Goal: Information Seeking & Learning: Learn about a topic

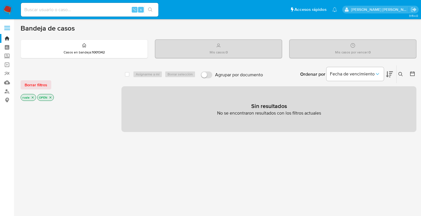
click at [101, 170] on div at bounding box center [67, 199] width 92 height 195
click at [45, 7] on input at bounding box center [89, 9] width 137 height 7
type input "2612331054"
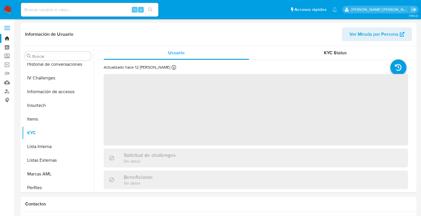
scroll to position [242, 0]
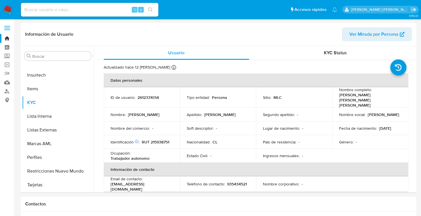
select select "10"
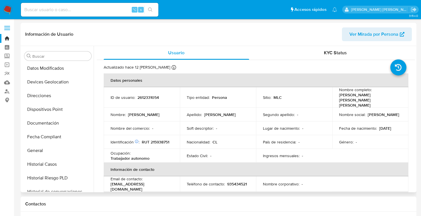
scroll to position [82, 0]
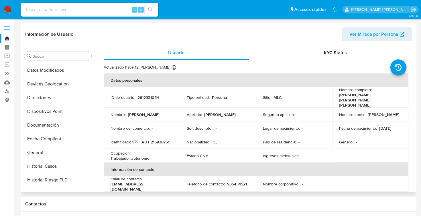
click at [145, 95] on p "2612331054" at bounding box center [147, 97] width 21 height 5
copy p "2612331054"
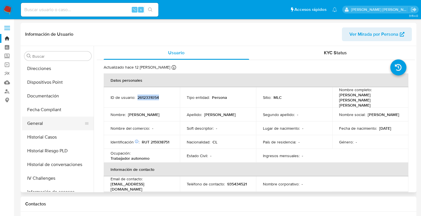
scroll to position [112, 0]
click at [42, 125] on button "General" at bounding box center [55, 123] width 67 height 14
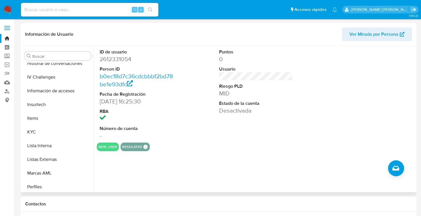
scroll to position [214, 0]
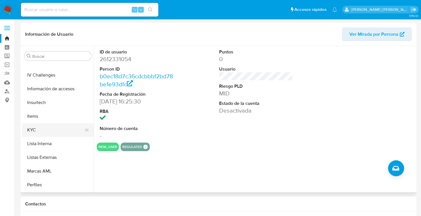
click at [40, 128] on button "KYC" at bounding box center [55, 130] width 67 height 14
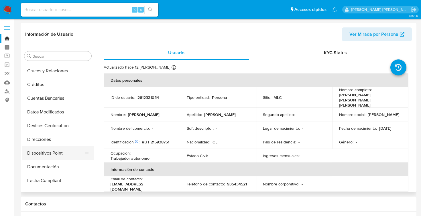
scroll to position [41, 0]
click at [46, 167] on button "Documentación" at bounding box center [55, 167] width 67 height 14
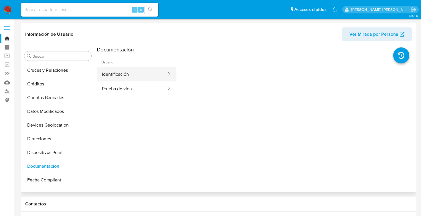
click at [134, 74] on button "Identificación" at bounding box center [132, 74] width 70 height 15
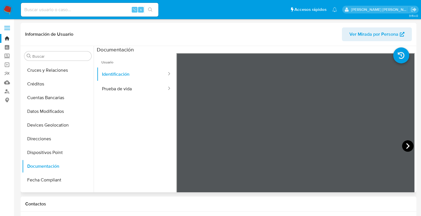
click at [406, 145] on icon at bounding box center [407, 146] width 3 height 6
click at [123, 90] on button "Prueba de vida" at bounding box center [132, 89] width 70 height 15
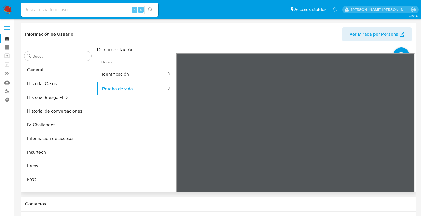
scroll to position [167, 0]
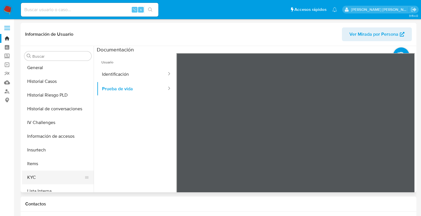
click at [38, 180] on button "KYC" at bounding box center [55, 178] width 67 height 14
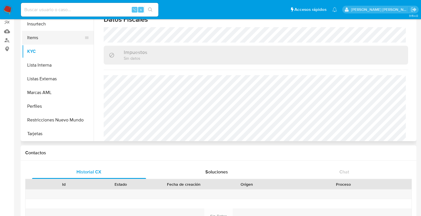
scroll to position [52, 0]
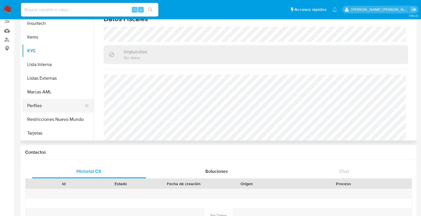
click at [48, 103] on button "Perfiles" at bounding box center [55, 106] width 67 height 14
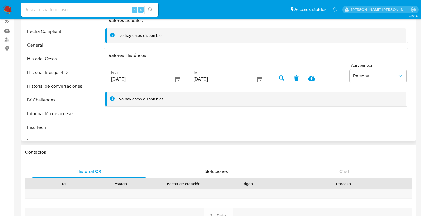
scroll to position [134, 0]
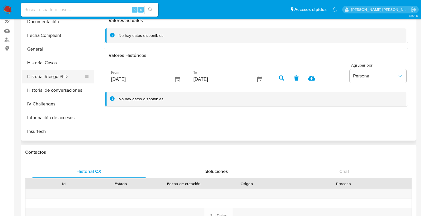
click at [60, 72] on button "Historial Riesgo PLD" at bounding box center [55, 77] width 67 height 14
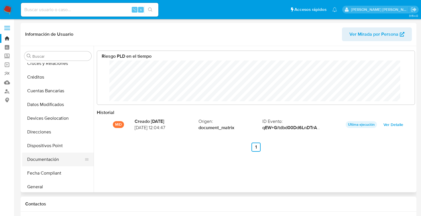
scroll to position [41, 0]
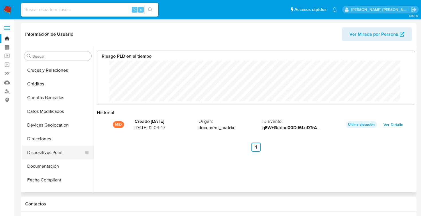
click at [50, 156] on button "Dispositivos Point" at bounding box center [55, 153] width 67 height 14
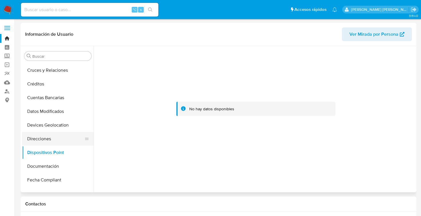
click at [47, 141] on button "Direcciones" at bounding box center [55, 139] width 67 height 14
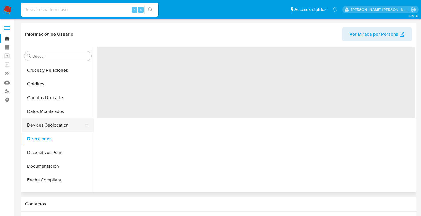
click at [48, 124] on button "Devices Geolocation" at bounding box center [55, 126] width 67 height 14
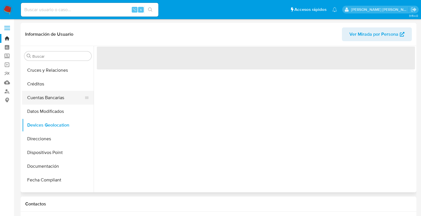
click at [48, 97] on button "Cuentas Bancarias" at bounding box center [55, 98] width 67 height 14
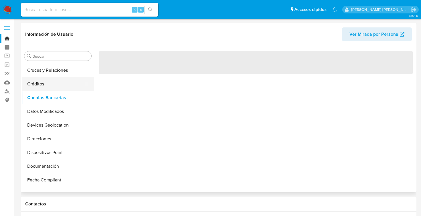
click at [46, 84] on button "Créditos" at bounding box center [55, 84] width 67 height 14
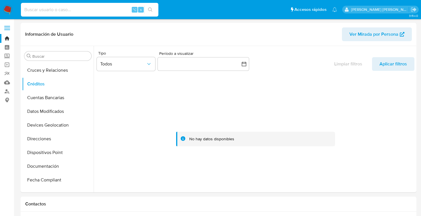
click at [62, 8] on input at bounding box center [89, 9] width 137 height 7
paste input "149583519"
type input "149583519"
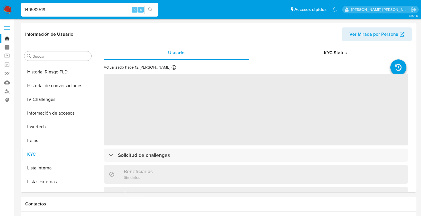
scroll to position [242, 0]
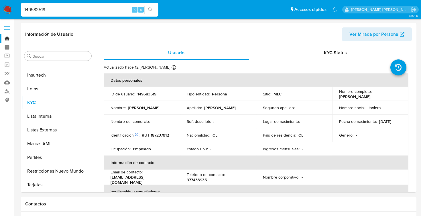
select select "10"
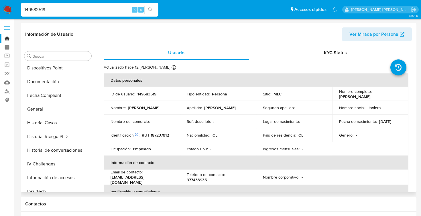
scroll to position [121, 0]
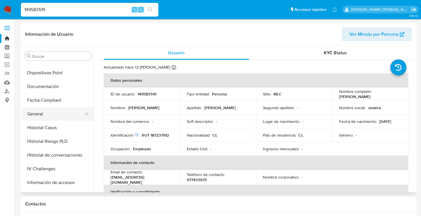
click at [45, 116] on button "General" at bounding box center [55, 114] width 67 height 14
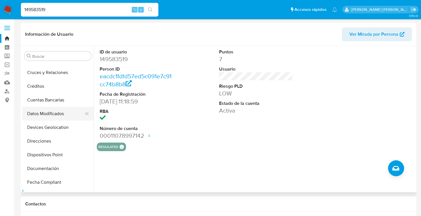
scroll to position [39, 0]
click at [49, 169] on button "Documentación" at bounding box center [55, 168] width 67 height 14
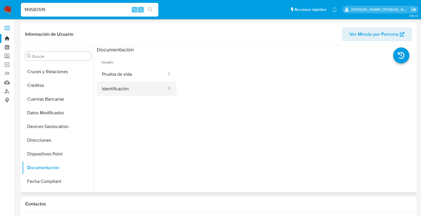
click at [125, 88] on button "Identificación" at bounding box center [132, 89] width 70 height 15
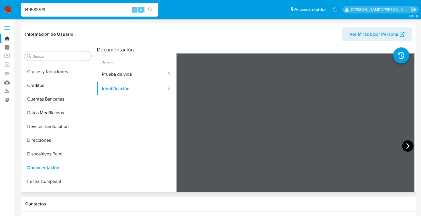
click at [405, 146] on icon at bounding box center [407, 146] width 11 height 11
click at [127, 73] on button "Prueba de vida" at bounding box center [132, 74] width 70 height 15
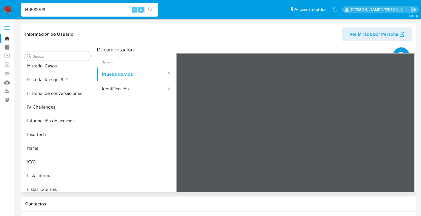
scroll to position [190, 0]
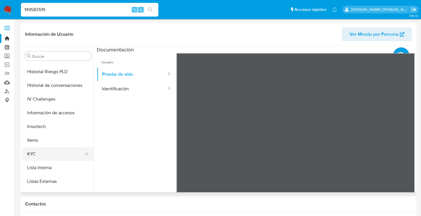
click at [36, 150] on button "KYC" at bounding box center [55, 154] width 67 height 14
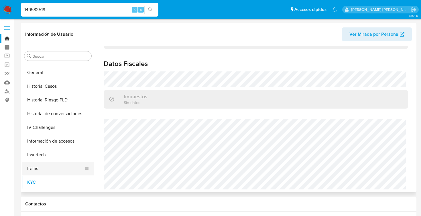
scroll to position [158, 0]
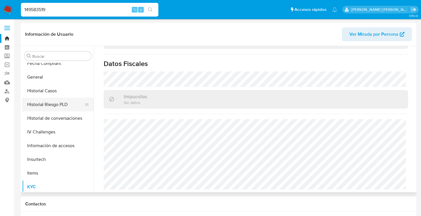
click at [62, 104] on button "Historial Riesgo PLD" at bounding box center [55, 105] width 67 height 14
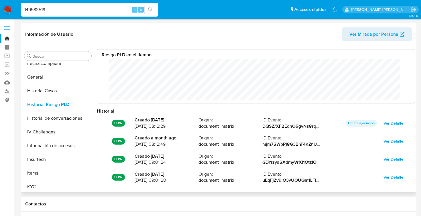
scroll to position [0, 0]
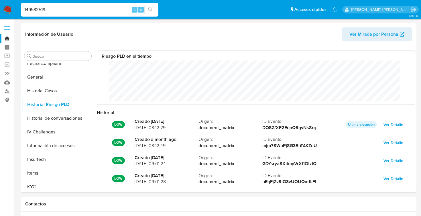
click at [56, 8] on input "149583519" at bounding box center [89, 9] width 137 height 7
paste input "2612325598"
type input "2612325598"
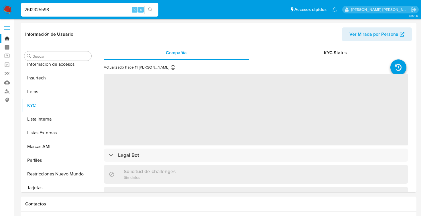
scroll to position [242, 0]
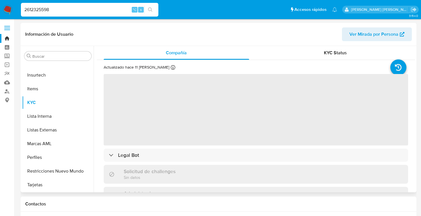
select select "10"
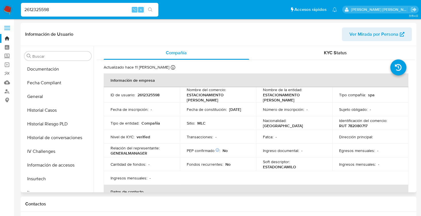
scroll to position [130, 0]
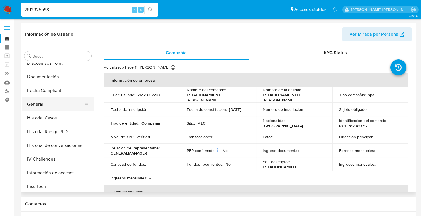
click at [43, 104] on button "General" at bounding box center [55, 105] width 67 height 14
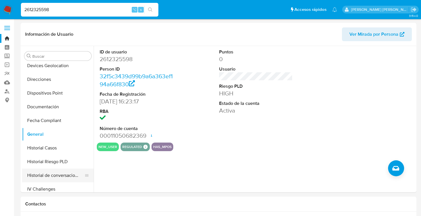
scroll to position [86, 0]
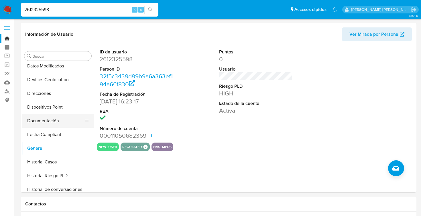
click at [54, 121] on button "Documentación" at bounding box center [55, 121] width 67 height 14
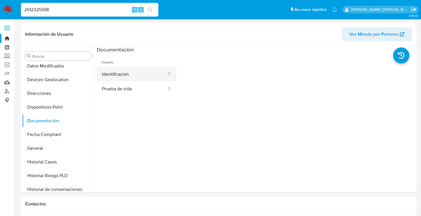
click at [123, 74] on button "Identificación" at bounding box center [132, 74] width 70 height 15
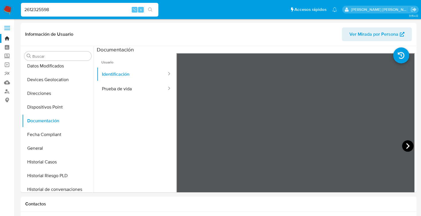
click at [410, 144] on icon at bounding box center [407, 146] width 11 height 11
click at [125, 86] on button "Prueba de vida" at bounding box center [132, 89] width 70 height 15
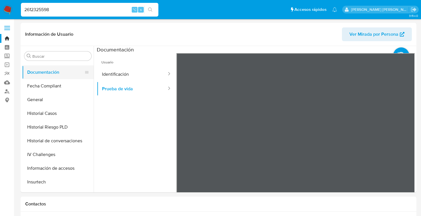
scroll to position [136, 0]
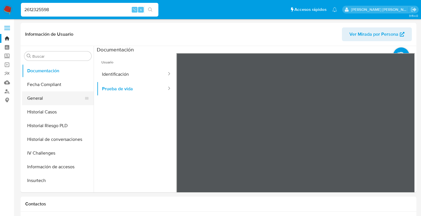
click at [49, 102] on button "General" at bounding box center [55, 99] width 67 height 14
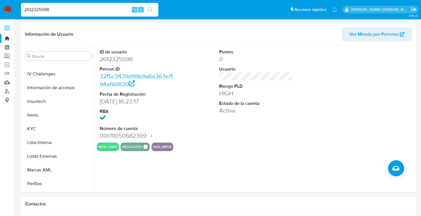
scroll to position [218, 0]
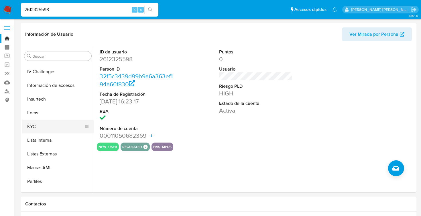
click at [35, 127] on button "KYC" at bounding box center [55, 127] width 67 height 14
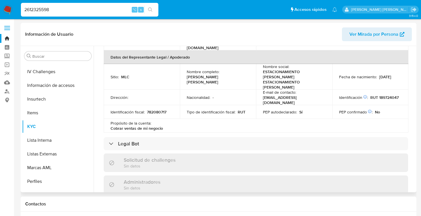
scroll to position [165, 0]
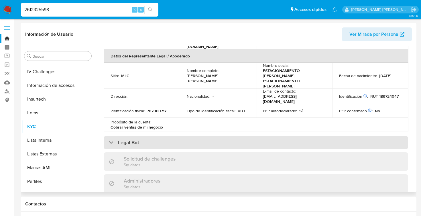
click at [109, 143] on div at bounding box center [109, 143] width 0 height 0
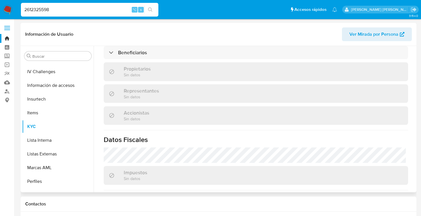
scroll to position [360, 0]
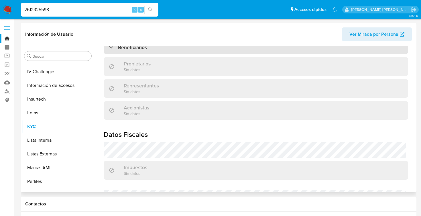
click at [110, 50] on div "Beneficiarios" at bounding box center [128, 47] width 38 height 6
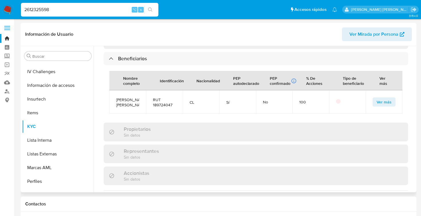
scroll to position [346, 0]
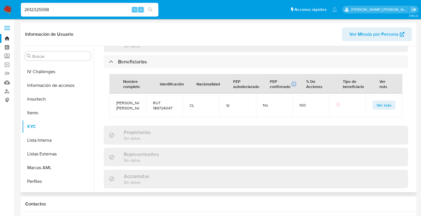
click at [390, 110] on button "Ver más" at bounding box center [384, 105] width 23 height 9
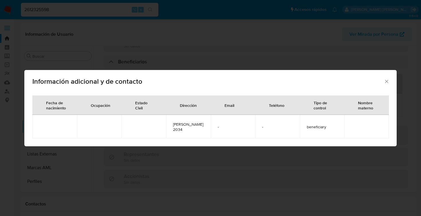
click at [387, 80] on icon "Cerrar" at bounding box center [387, 82] width 6 height 6
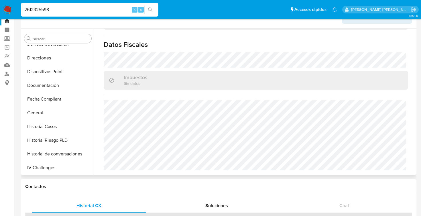
scroll to position [102, 0]
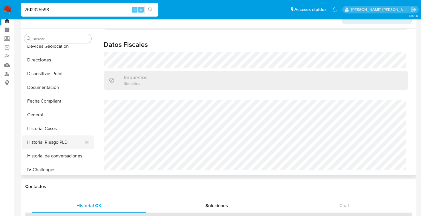
click at [61, 140] on button "Historial Riesgo PLD" at bounding box center [55, 143] width 67 height 14
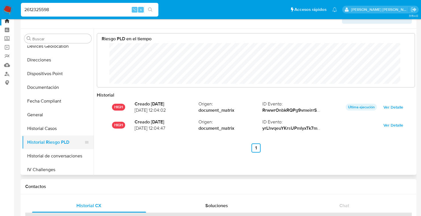
scroll to position [43, 306]
click at [43, 10] on input "2612325598" at bounding box center [89, 9] width 137 height 7
type input "1835390435"
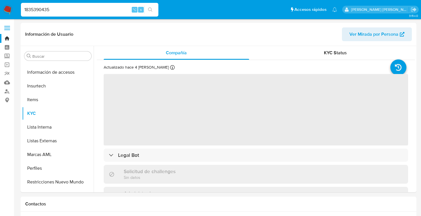
scroll to position [242, 0]
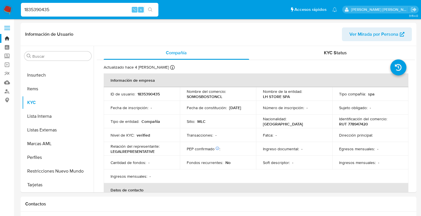
select select "10"
click at [36, 11] on input "1835390435" at bounding box center [89, 9] width 137 height 7
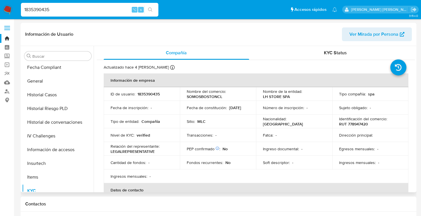
scroll to position [152, 0]
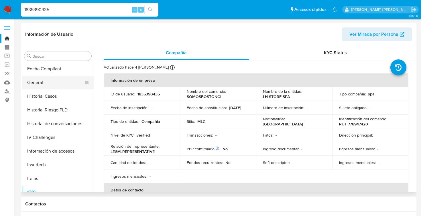
click at [46, 81] on button "General" at bounding box center [55, 83] width 67 height 14
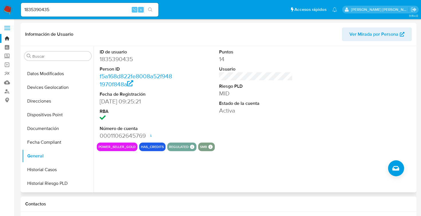
scroll to position [61, 0]
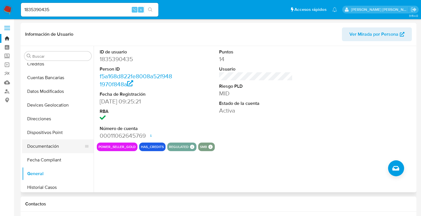
click at [41, 148] on button "Documentación" at bounding box center [55, 147] width 67 height 14
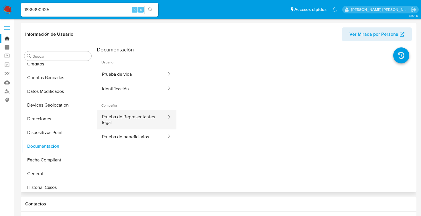
click at [121, 117] on button "Prueba de Representantes legal" at bounding box center [132, 119] width 70 height 19
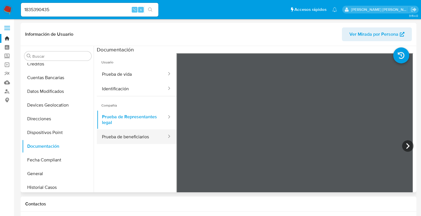
click at [141, 141] on button "Prueba de beneficiarios" at bounding box center [132, 137] width 70 height 15
click at [143, 136] on button "Prueba de beneficiarios" at bounding box center [132, 137] width 70 height 15
click at [121, 133] on button "Prueba de beneficiarios" at bounding box center [132, 137] width 70 height 15
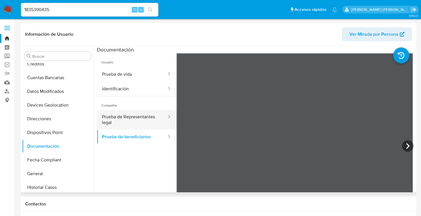
click at [134, 116] on button "Prueba de Representantes legal" at bounding box center [132, 119] width 70 height 19
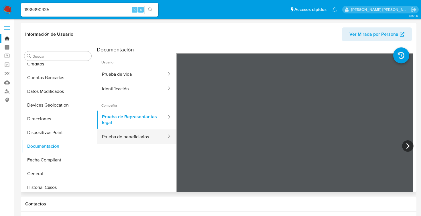
click at [131, 137] on button "Prueba de beneficiarios" at bounding box center [132, 137] width 70 height 15
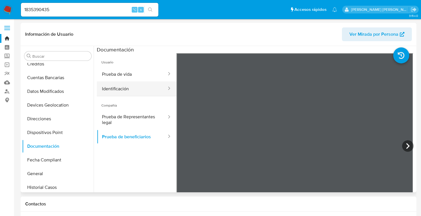
click at [124, 89] on button "Identificación" at bounding box center [132, 89] width 70 height 15
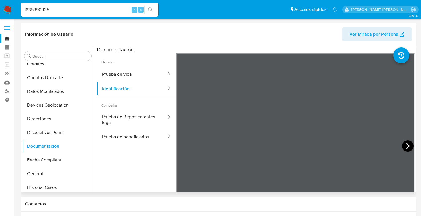
click at [407, 147] on icon at bounding box center [407, 146] width 11 height 11
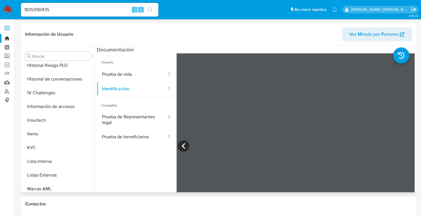
scroll to position [197, 0]
click at [45, 144] on button "KYC" at bounding box center [55, 148] width 67 height 14
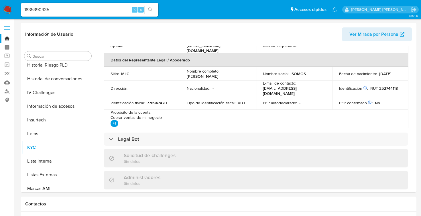
scroll to position [165, 0]
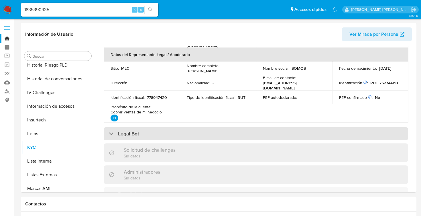
click at [107, 133] on div "Legal Bot" at bounding box center [256, 133] width 304 height 13
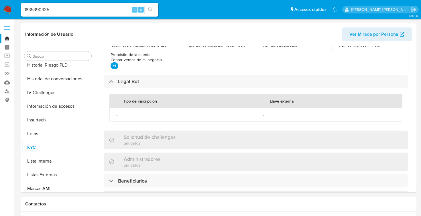
scroll to position [223, 0]
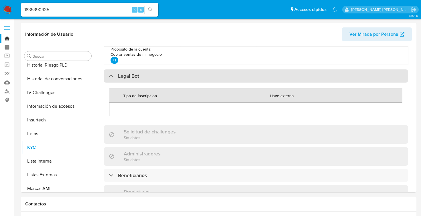
click at [109, 74] on div "Legal Bot" at bounding box center [124, 76] width 30 height 6
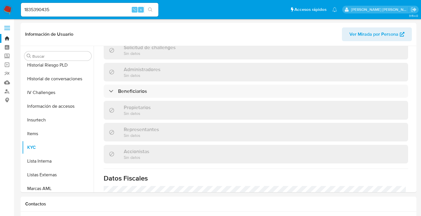
scroll to position [271, 0]
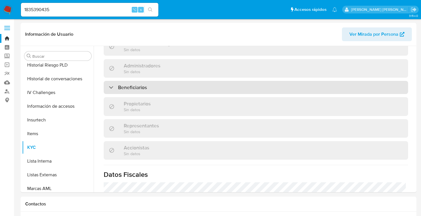
click at [110, 84] on div "Beneficiarios" at bounding box center [128, 87] width 38 height 6
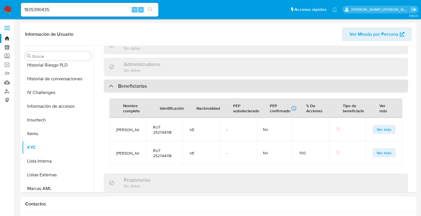
scroll to position [272, 0]
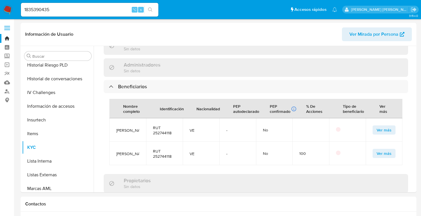
click at [377, 134] on span "Ver más" at bounding box center [384, 130] width 15 height 8
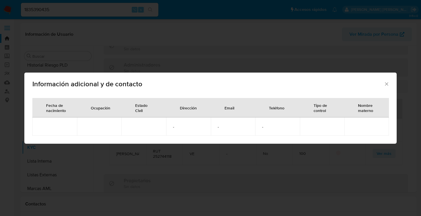
click at [387, 84] on icon "Cerrar" at bounding box center [387, 84] width 6 height 6
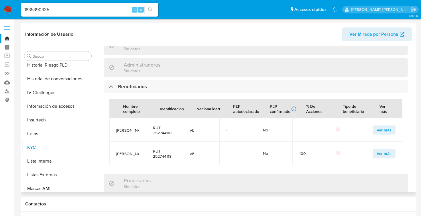
click at [378, 158] on span "Ver más" at bounding box center [384, 154] width 15 height 8
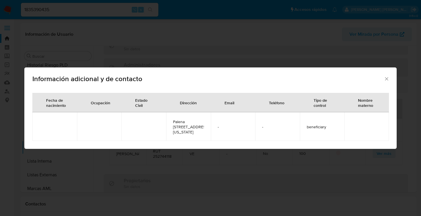
click at [387, 79] on icon "Cerrar" at bounding box center [387, 79] width 6 height 6
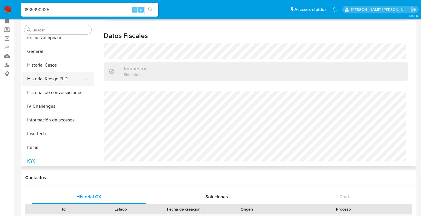
scroll to position [156, 0]
click at [61, 82] on button "Historial Riesgo PLD" at bounding box center [55, 80] width 67 height 14
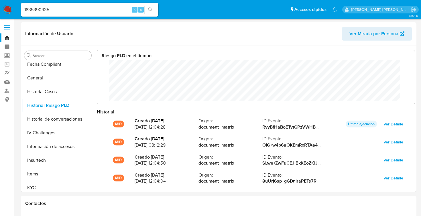
scroll to position [0, 0]
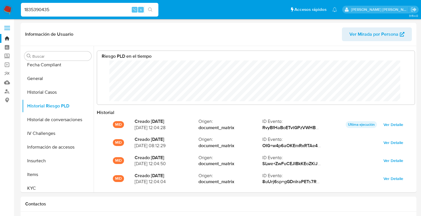
click at [38, 9] on input "1835390435" at bounding box center [89, 9] width 137 height 7
paste input "2612325598"
type input "2612325598"
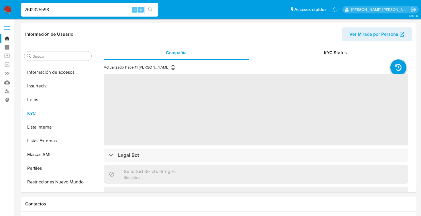
scroll to position [242, 0]
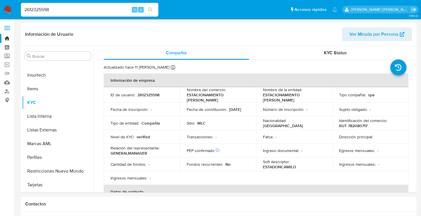
select select "10"
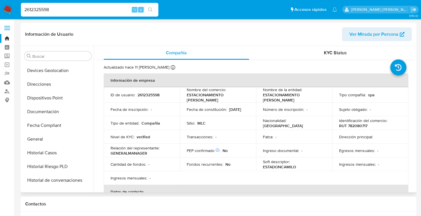
scroll to position [83, 0]
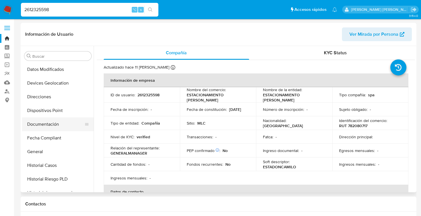
click at [56, 124] on button "Documentación" at bounding box center [55, 125] width 67 height 14
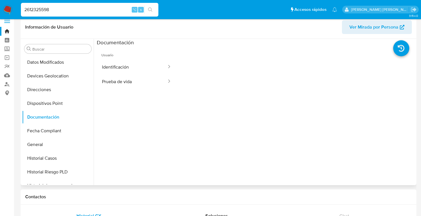
scroll to position [0, 0]
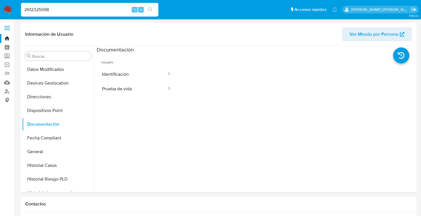
click at [72, 8] on input "2612325598" at bounding box center [89, 9] width 137 height 7
type input "2612325599"
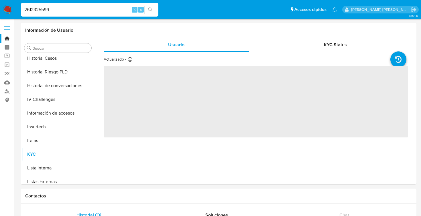
scroll to position [242, 0]
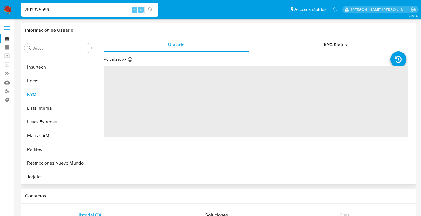
select select "10"
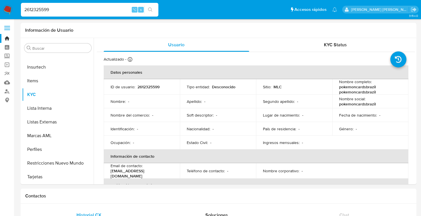
click at [70, 7] on input "2612325599" at bounding box center [89, 9] width 137 height 7
type input "2612325600"
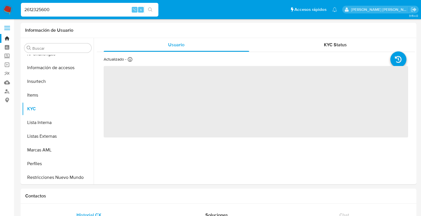
scroll to position [256, 0]
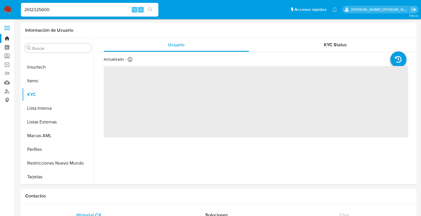
select select "10"
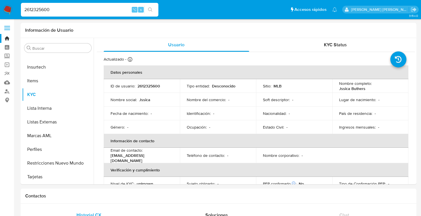
click at [59, 7] on input "2612325600" at bounding box center [89, 9] width 137 height 7
type input "2612325601"
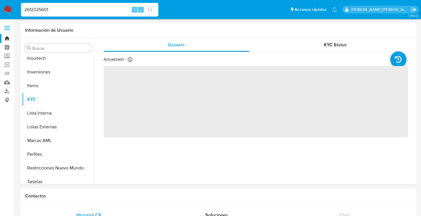
scroll to position [269, 0]
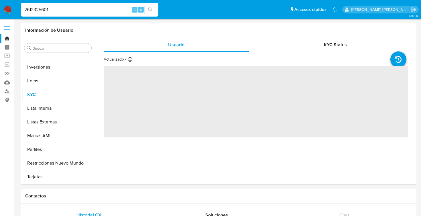
select select "10"
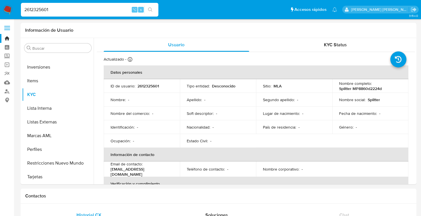
click at [56, 8] on input "2612325601" at bounding box center [89, 9] width 137 height 7
type input "2612325602"
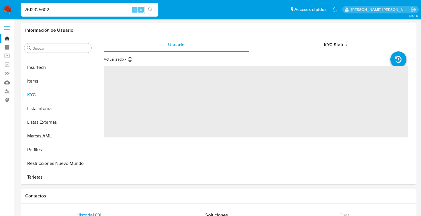
scroll to position [256, 0]
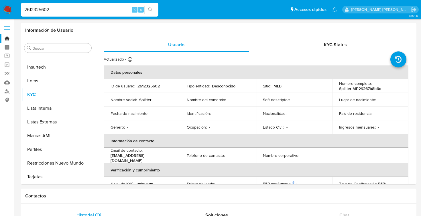
select select "10"
click at [56, 8] on input "2612325602" at bounding box center [89, 9] width 137 height 7
type input "2612325606"
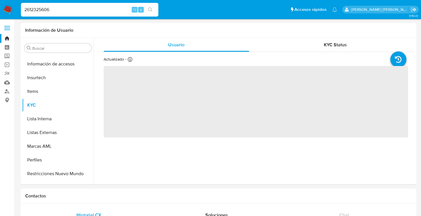
scroll to position [256, 0]
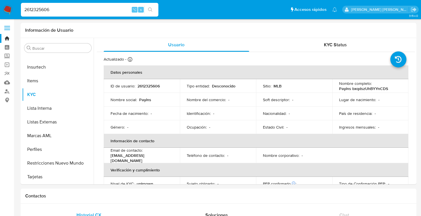
select select "10"
click at [52, 7] on input "2612325606" at bounding box center [89, 9] width 137 height 7
type input "2612325700"
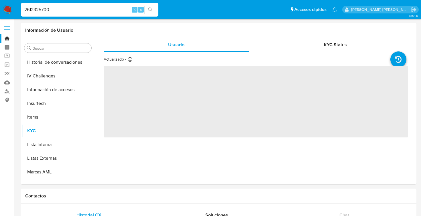
scroll to position [256, 0]
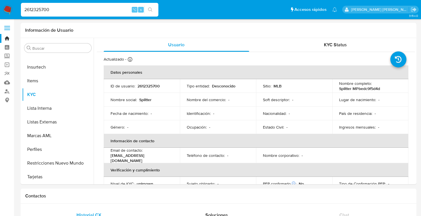
select select "10"
click at [51, 10] on input "2612325700" at bounding box center [89, 9] width 137 height 7
type input "2612325701"
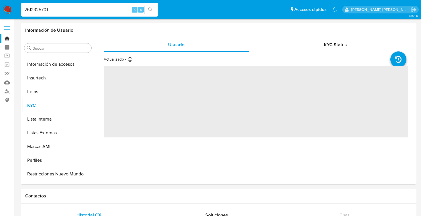
scroll to position [242, 0]
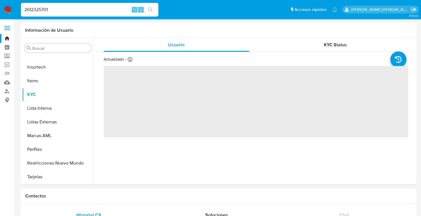
select select "10"
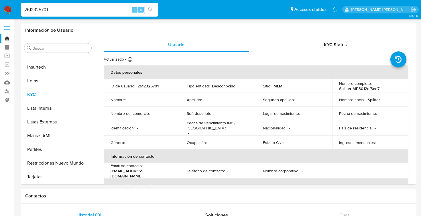
click at [56, 9] on input "2612325701" at bounding box center [89, 9] width 137 height 7
type input "2612325710"
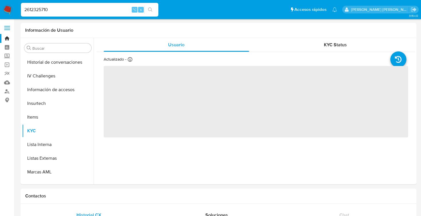
scroll to position [256, 0]
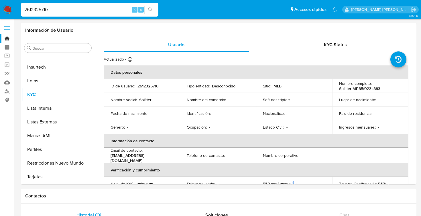
select select "10"
click at [53, 10] on input "2612325710" at bounding box center [89, 9] width 137 height 7
type input "2612325776"
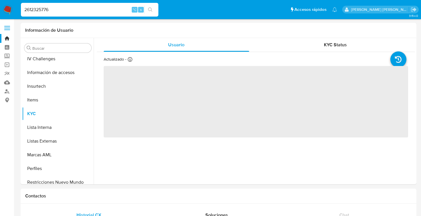
scroll to position [256, 0]
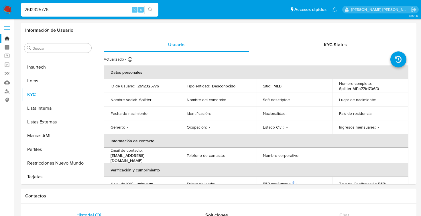
select select "10"
click at [54, 11] on input "2612325776" at bounding box center [89, 9] width 137 height 7
type input "2612325780"
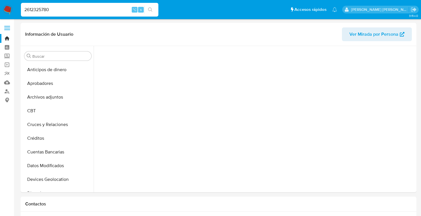
scroll to position [156, 0]
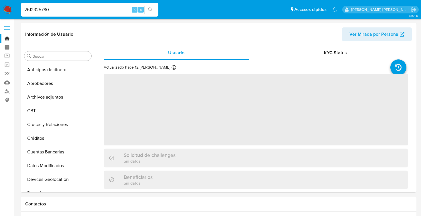
scroll to position [269, 0]
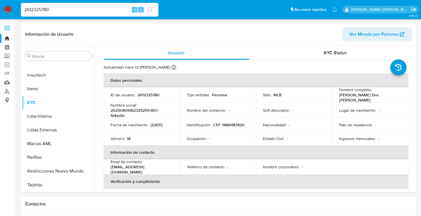
select select "10"
click at [62, 9] on input "2612325780" at bounding box center [89, 9] width 137 height 7
type input "2612325790"
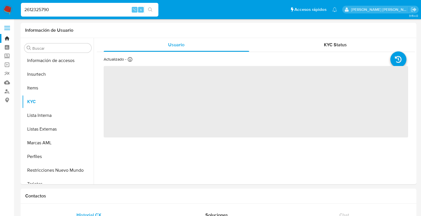
scroll to position [256, 0]
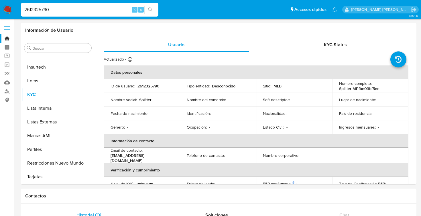
select select "10"
click at [58, 10] on input "2612325790" at bounding box center [89, 9] width 137 height 7
type input "2612325900"
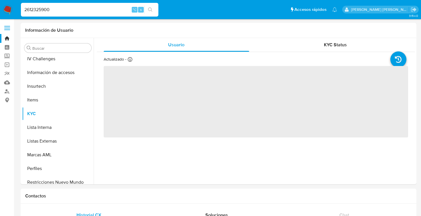
scroll to position [256, 0]
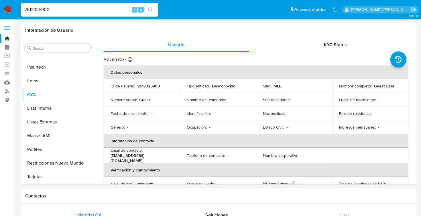
select select "10"
click at [49, 7] on input "2612325900" at bounding box center [89, 9] width 137 height 7
type input "2612325910"
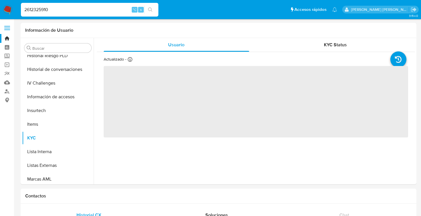
scroll to position [256, 0]
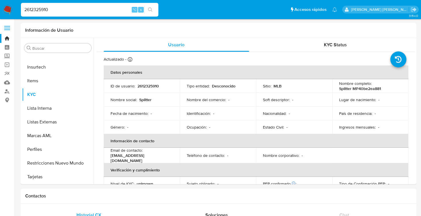
select select "10"
click at [53, 10] on input "2612325910" at bounding box center [89, 9] width 137 height 7
type input "2612325920"
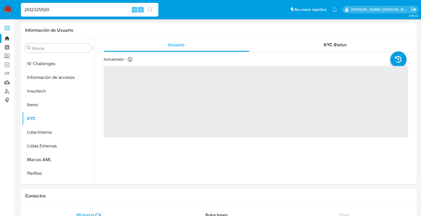
scroll to position [256, 0]
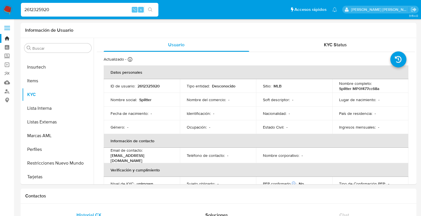
select select "10"
click at [56, 8] on input "2612325920" at bounding box center [89, 9] width 137 height 7
type input "2612326699"
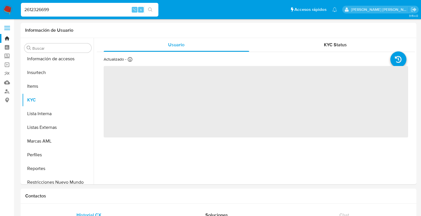
scroll to position [256, 0]
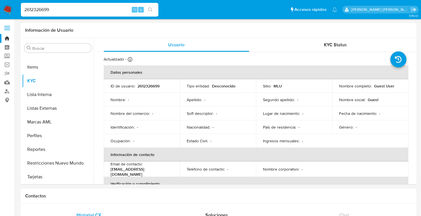
select select "10"
click at [54, 9] on input "2612326699" at bounding box center [89, 9] width 137 height 7
type input "2612326799"
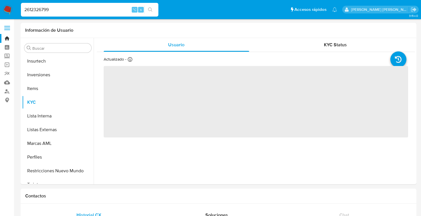
scroll to position [269, 0]
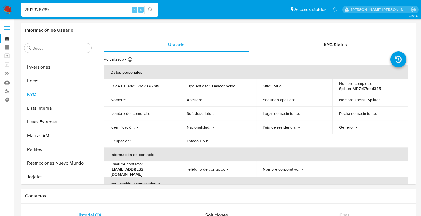
select select "10"
click at [44, 5] on div "2612326799 ⌥ s" at bounding box center [89, 10] width 137 height 14
click at [43, 12] on input "2612326799" at bounding box center [89, 9] width 137 height 7
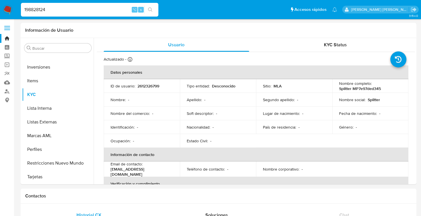
type input "198828124"
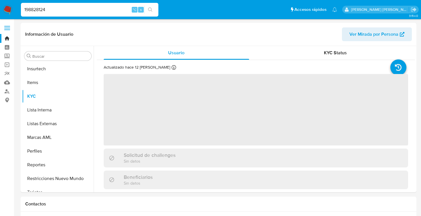
scroll to position [256, 0]
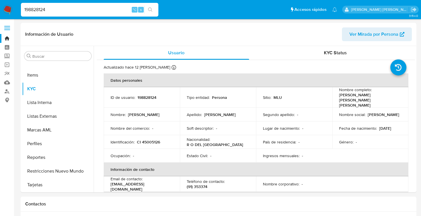
select select "10"
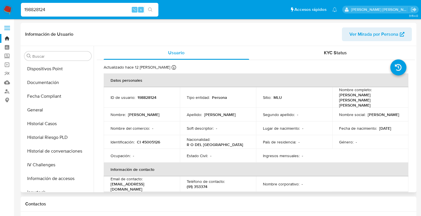
scroll to position [121, 0]
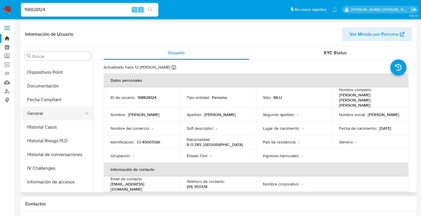
click at [44, 113] on button "General" at bounding box center [55, 114] width 67 height 14
